Goal: Information Seeking & Learning: Learn about a topic

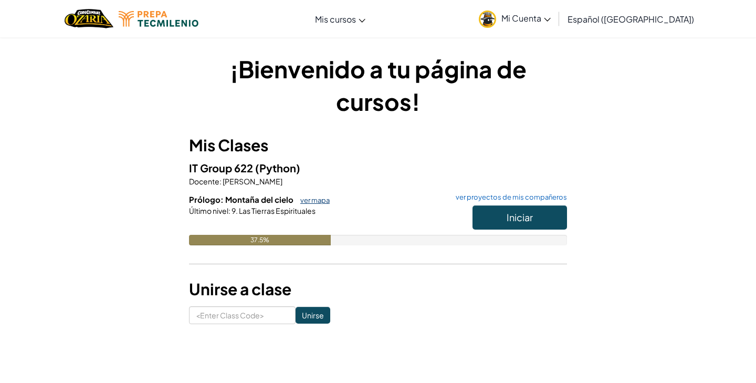
click at [308, 198] on link "ver mapa" at bounding box center [312, 200] width 35 height 8
click at [311, 201] on link "ver mapa" at bounding box center [312, 200] width 35 height 8
click at [309, 195] on h6 "Prólogo: Montaña del cielo ver mapa ver proyectos de mis compañeros" at bounding box center [378, 200] width 378 height 12
click at [310, 197] on link "ver mapa" at bounding box center [312, 200] width 35 height 8
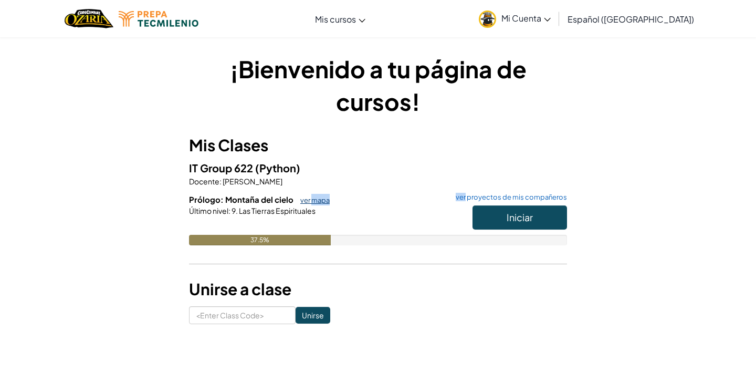
click at [310, 197] on link "ver mapa" at bounding box center [312, 200] width 35 height 8
click at [340, 137] on h3 "Mis Clases" at bounding box center [378, 145] width 378 height 24
click at [318, 198] on link "ver mapa" at bounding box center [312, 200] width 35 height 8
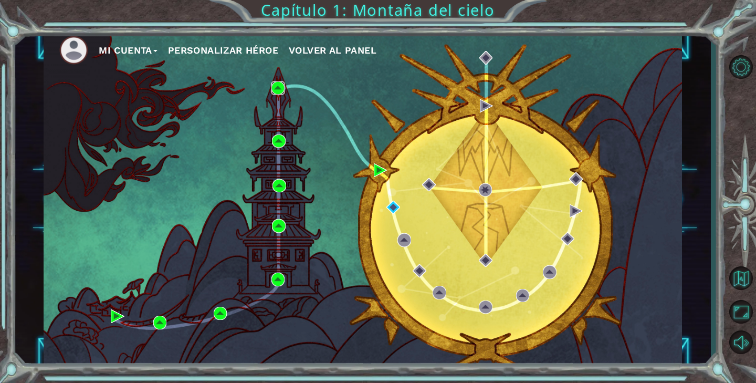
drag, startPoint x: 0, startPoint y: 0, endPoint x: 278, endPoint y: 89, distance: 292.1
click at [278, 89] on img at bounding box center [278, 88] width 14 height 14
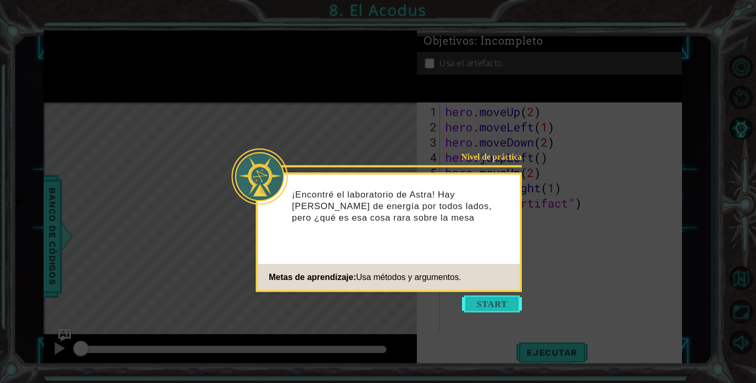
click at [494, 301] on button "Start" at bounding box center [492, 304] width 60 height 17
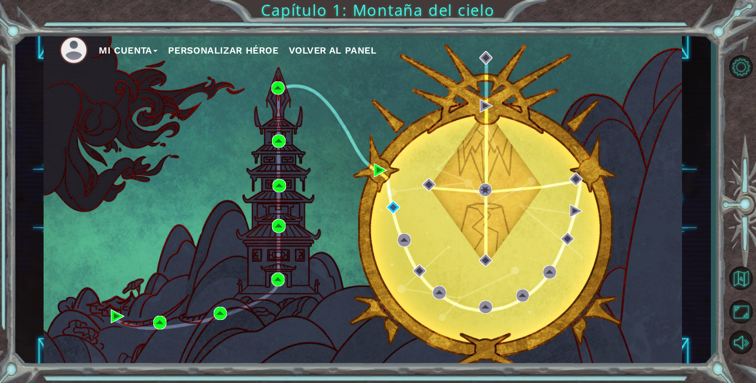
click at [373, 170] on div "Mi Cuenta Personalizar héroe Volver al panel" at bounding box center [363, 198] width 638 height 337
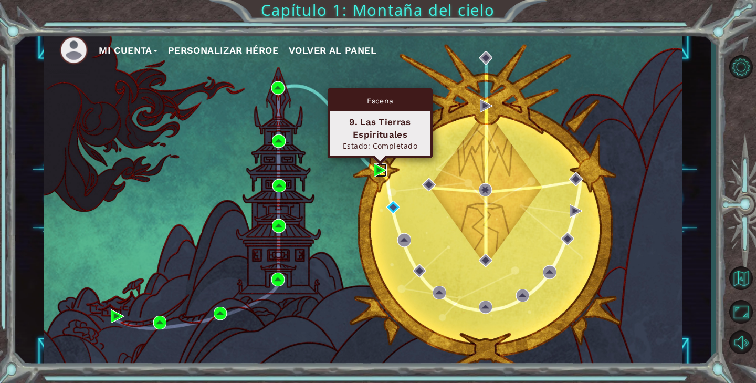
click at [381, 170] on img at bounding box center [381, 170] width 14 height 14
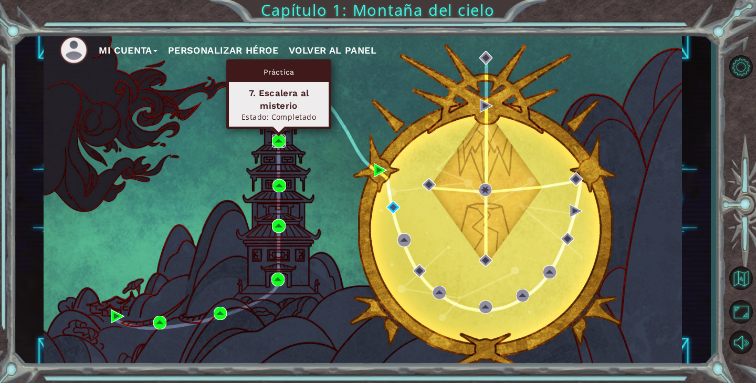
click at [275, 140] on img at bounding box center [279, 141] width 14 height 14
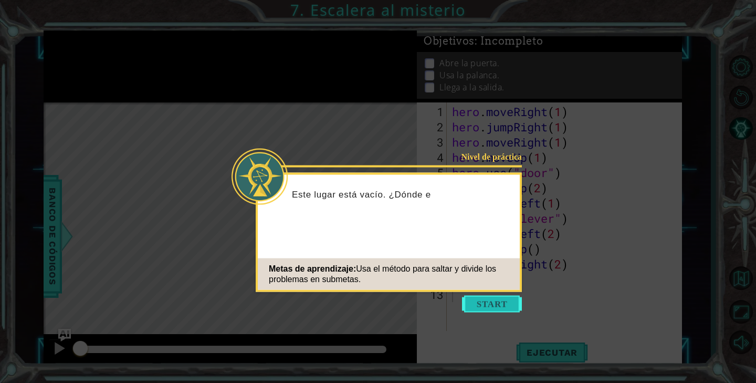
click at [497, 302] on button "Start" at bounding box center [492, 304] width 60 height 17
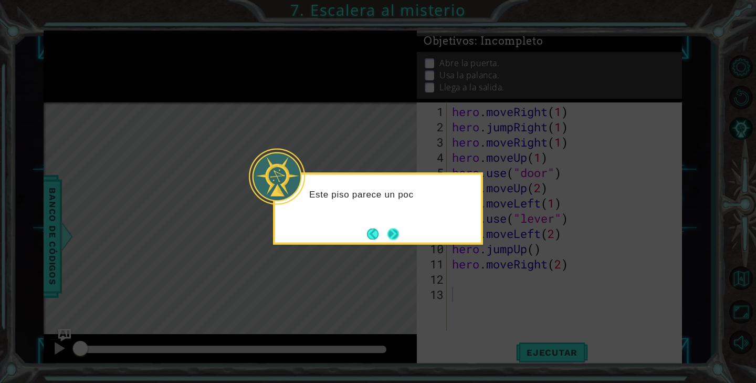
click at [397, 235] on button "Next" at bounding box center [393, 234] width 14 height 14
